Goal: Task Accomplishment & Management: Complete application form

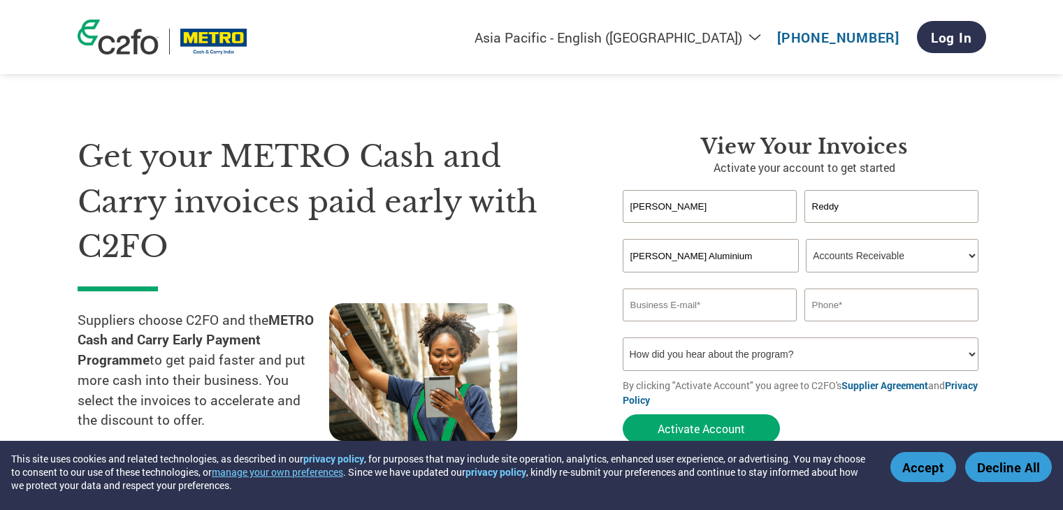
select select "en-IN"
select select "ACCOUNTS_RECEIVABLE"
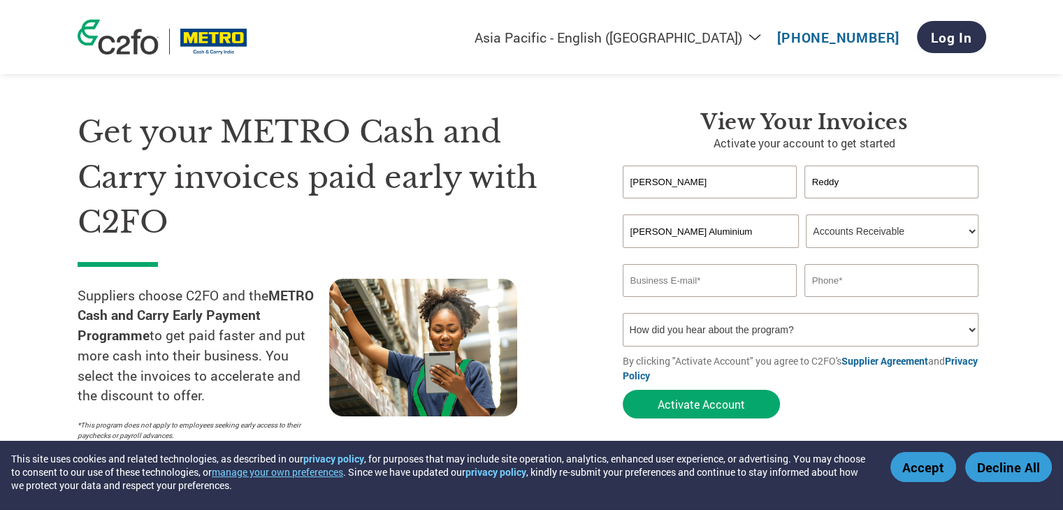
click at [712, 284] on input "email" at bounding box center [710, 280] width 175 height 33
paste input "[PERSON_NAME][EMAIL_ADDRESS][PERSON_NAME][DOMAIN_NAME]"
type input "[PERSON_NAME][EMAIL_ADDRESS][PERSON_NAME][DOMAIN_NAME]"
click at [888, 287] on input "text" at bounding box center [892, 280] width 175 height 33
type input "9916552222"
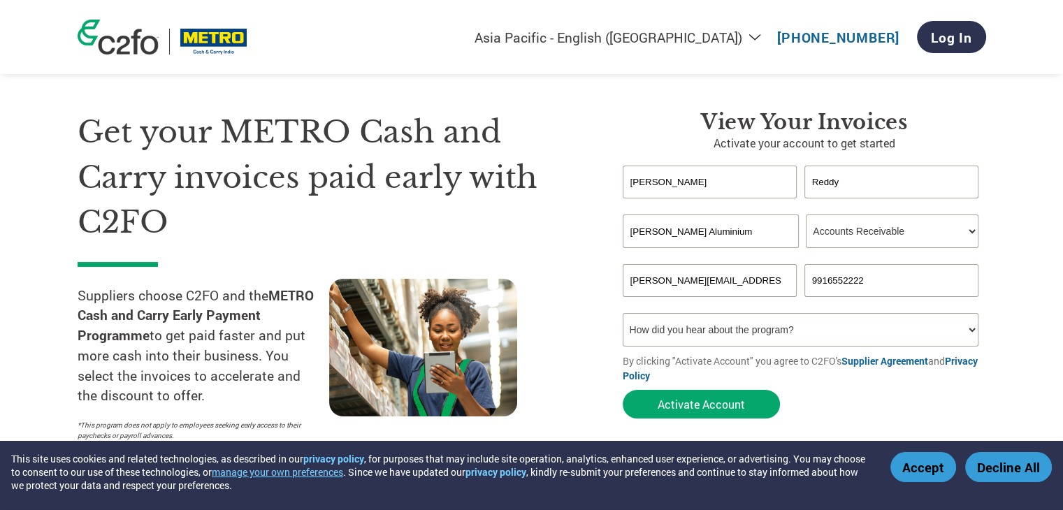
click at [841, 339] on select "How did you hear about the program? Received a letter Email Social Media Online…" at bounding box center [801, 330] width 357 height 34
select select "Email"
click at [623, 313] on select "How did you hear about the program? Received a letter Email Social Media Online…" at bounding box center [801, 330] width 357 height 34
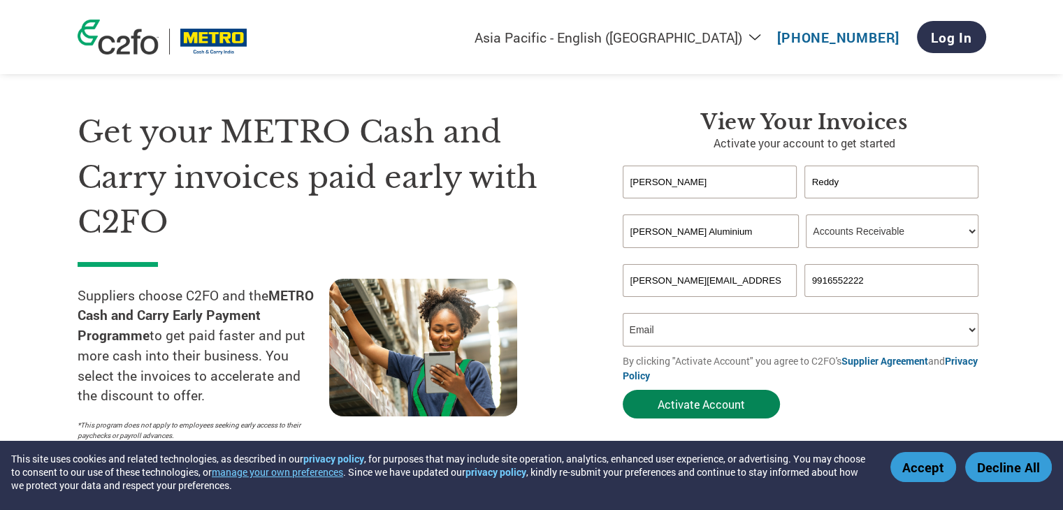
click at [702, 408] on button "Activate Account" at bounding box center [701, 404] width 157 height 29
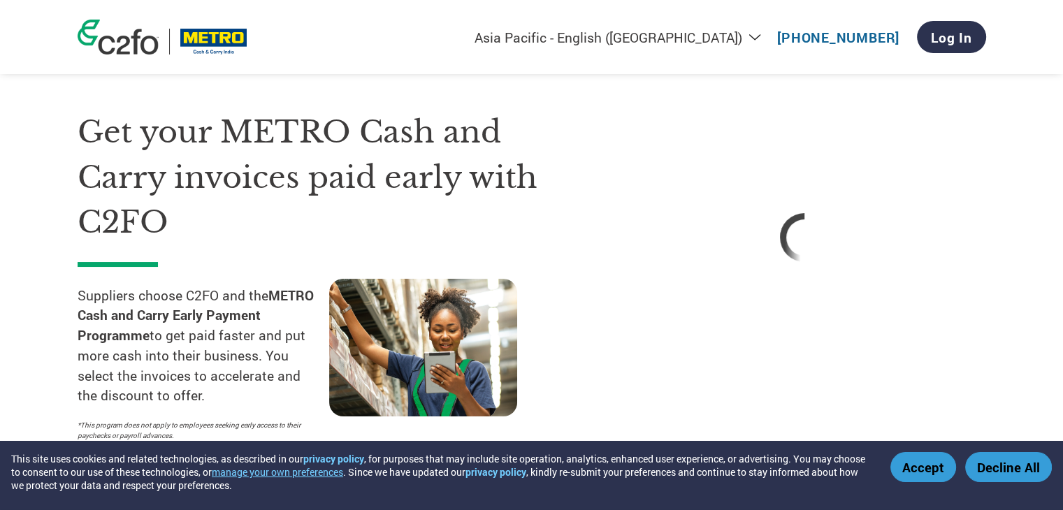
select select "en-IN"
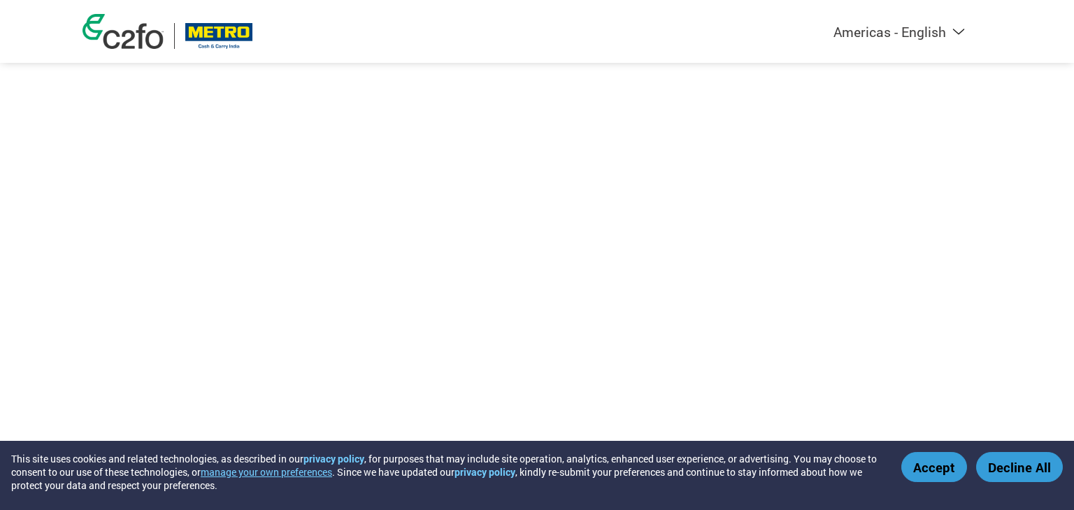
select select "en-IN"
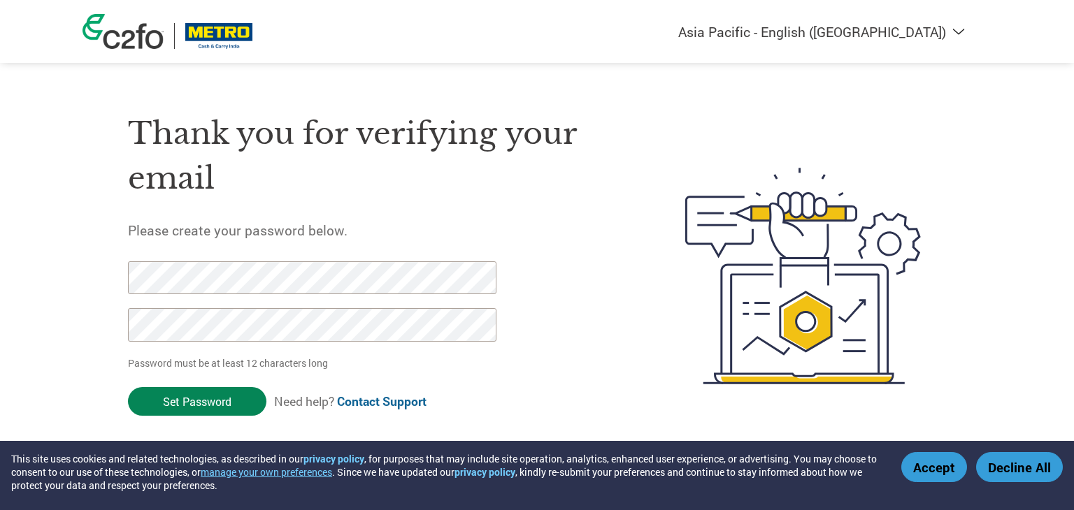
click at [189, 406] on input "Set Password" at bounding box center [197, 401] width 138 height 29
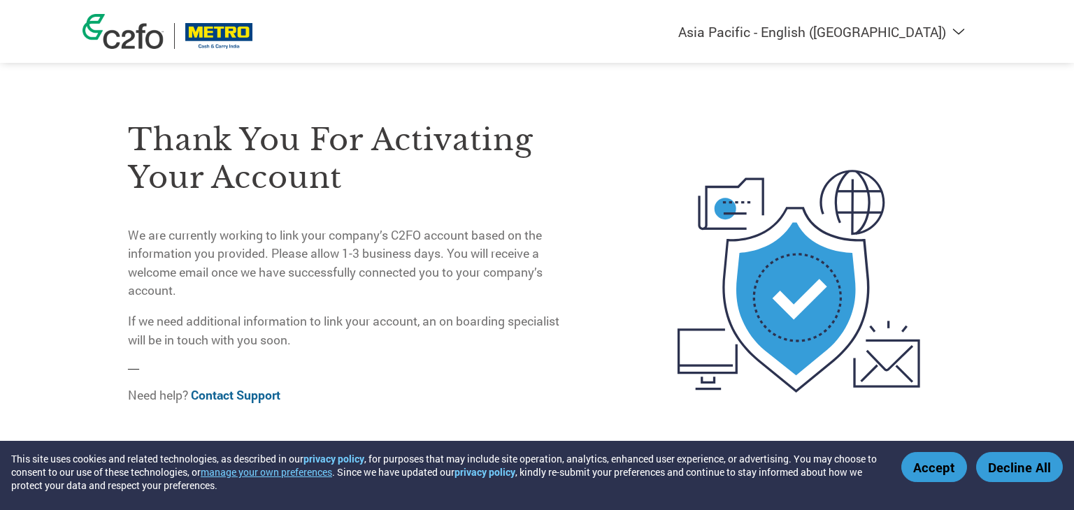
click at [948, 471] on button "Accept" at bounding box center [934, 467] width 66 height 30
